Goal: Task Accomplishment & Management: Use online tool/utility

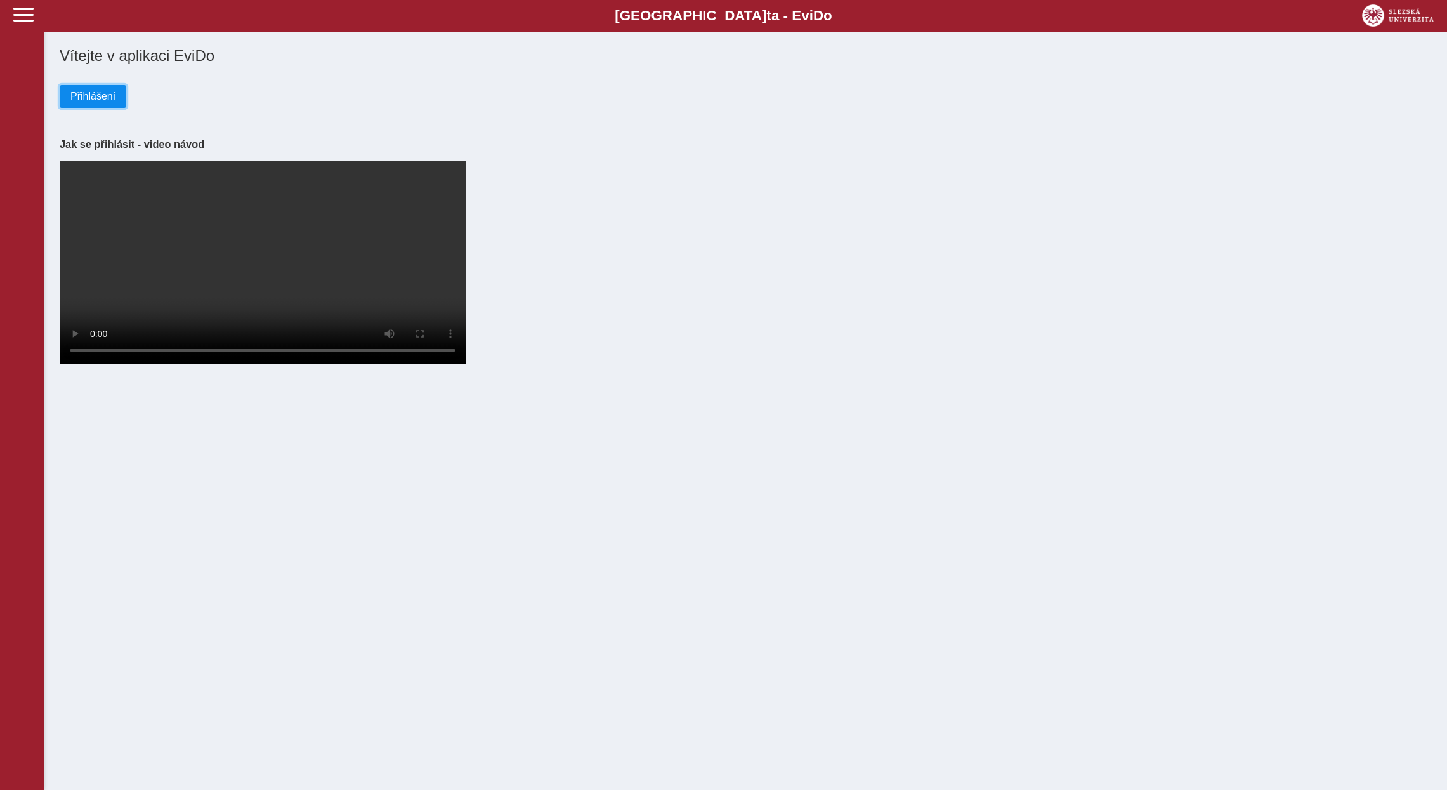
click at [88, 96] on span "Přihlášení" at bounding box center [92, 96] width 45 height 11
click at [86, 102] on span "Přihlášení" at bounding box center [92, 96] width 45 height 11
